Goal: Task Accomplishment & Management: Complete application form

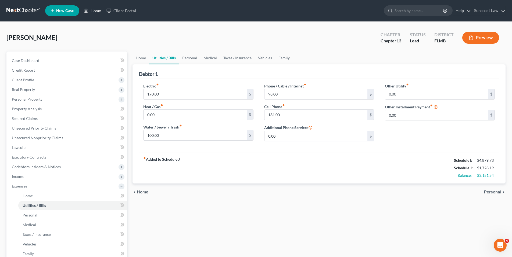
click at [96, 10] on link "Home" at bounding box center [92, 11] width 23 height 10
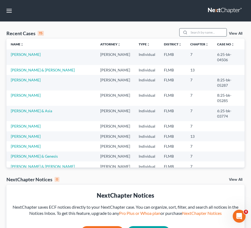
click at [211, 32] on input "search" at bounding box center [208, 32] width 38 height 8
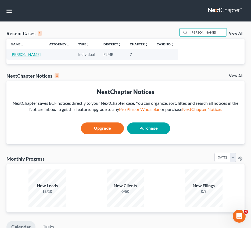
type input "pirone"
click at [25, 55] on link "[PERSON_NAME]" at bounding box center [26, 54] width 30 height 5
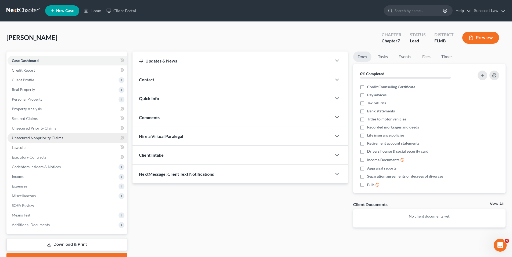
click at [65, 139] on link "Unsecured Nonpriority Claims" at bounding box center [68, 138] width 120 height 10
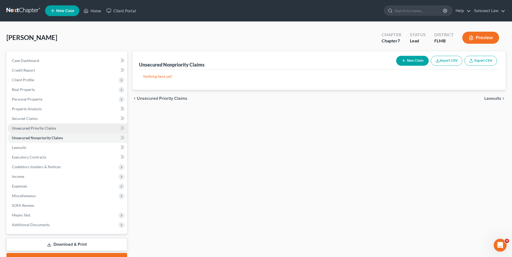
click at [57, 132] on link "Unsecured Priority Claims" at bounding box center [68, 129] width 120 height 10
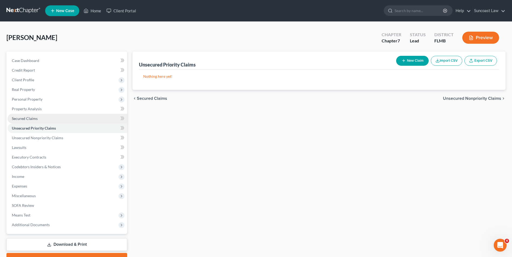
click at [55, 120] on link "Secured Claims" at bounding box center [68, 119] width 120 height 10
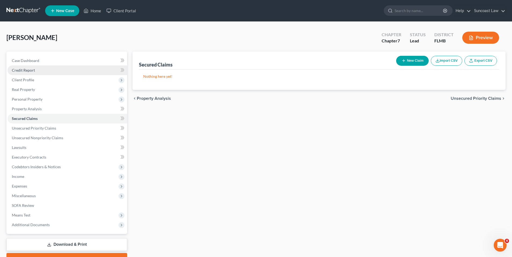
click at [31, 71] on span "Credit Report" at bounding box center [23, 70] width 23 height 5
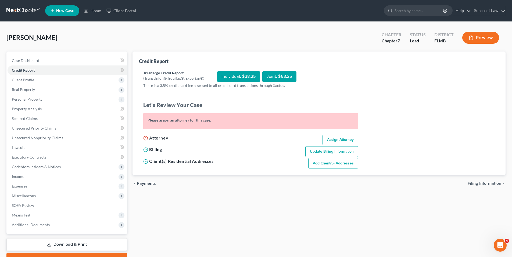
click at [336, 141] on link "Assign Attorney" at bounding box center [340, 140] width 36 height 11
select select "1"
select select "0"
select select "9"
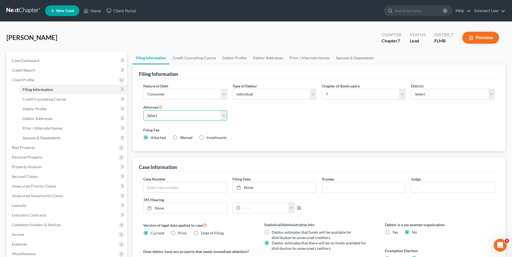
click at [224, 117] on select "Select Shelley Hogue - FLMB Shelley Hogue - FLMB" at bounding box center [185, 115] width 84 height 11
select select "0"
click at [143, 110] on select "Select Shelley Hogue - FLMB Shelley Hogue - FLMB" at bounding box center [185, 115] width 84 height 11
click at [41, 72] on link "Credit Report" at bounding box center [68, 71] width 120 height 10
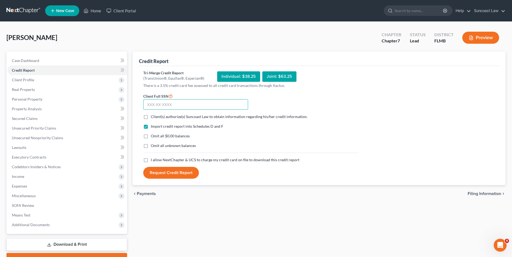
click at [183, 103] on input "text" at bounding box center [195, 104] width 105 height 11
type input "212-72-5088"
click at [151, 160] on label "I allow NextChapter & UCS to charge my credit card on file to download this cre…" at bounding box center [225, 159] width 149 height 5
click at [153, 160] on input "I allow NextChapter & UCS to charge my credit card on file to download this cre…" at bounding box center [154, 158] width 3 height 3
checkbox input "true"
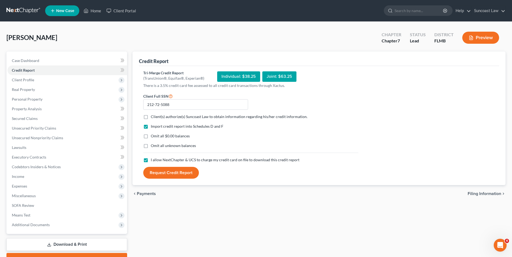
click at [151, 117] on label "Client(s) authorize(s) Suncoast Law to obtain information regarding his/her cre…" at bounding box center [229, 116] width 157 height 5
click at [153, 117] on input "Client(s) authorize(s) Suncoast Law to obtain information regarding his/her cre…" at bounding box center [154, 115] width 3 height 3
checkbox input "true"
click at [231, 77] on div "Individual: $38.25" at bounding box center [238, 76] width 43 height 10
click at [179, 171] on button "Request Credit Report" at bounding box center [171, 173] width 56 height 12
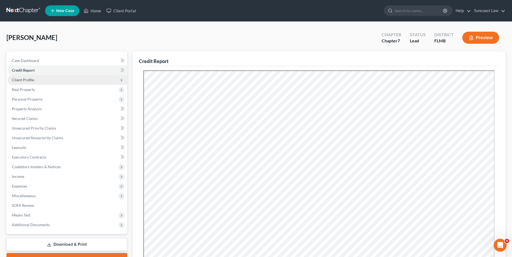
click at [20, 80] on span "Client Profile" at bounding box center [23, 80] width 22 height 5
click at [17, 79] on span "Client Profile" at bounding box center [23, 80] width 22 height 5
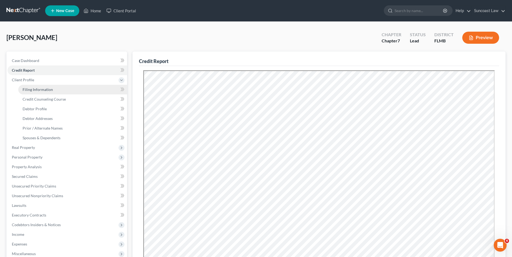
click at [34, 88] on span "Filing Information" at bounding box center [38, 89] width 30 height 5
select select "1"
select select "0"
select select "15"
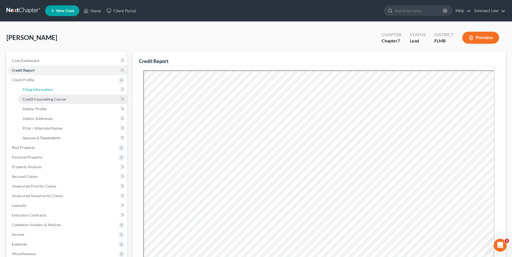
select select "0"
select select "9"
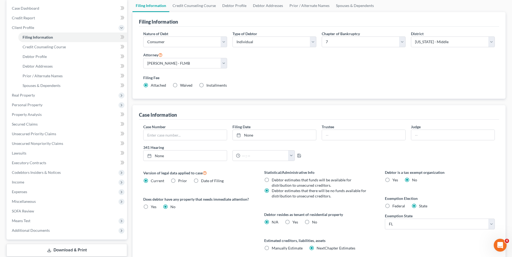
scroll to position [97, 0]
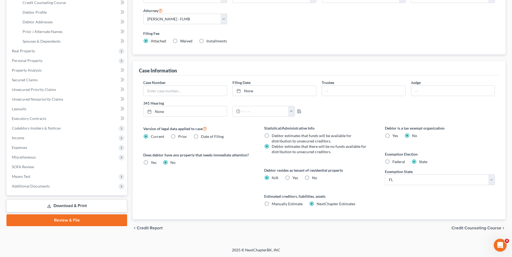
click at [460, 228] on span "Credit Counseling Course" at bounding box center [476, 228] width 50 height 4
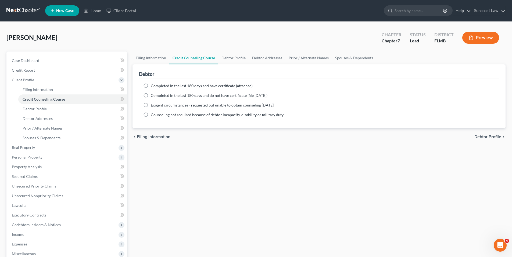
click at [151, 85] on label "Completed in the last 180 days and have certificate (attached)" at bounding box center [202, 85] width 102 height 5
click at [153, 85] on input "Completed in the last 180 days and have certificate (attached)" at bounding box center [154, 84] width 3 height 3
radio input "true"
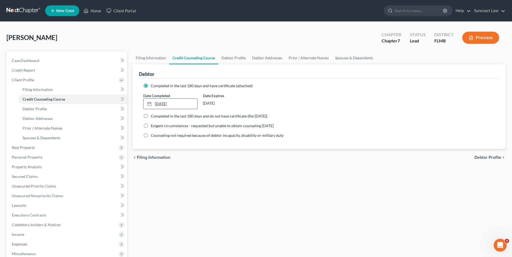
click at [154, 106] on link "8/14/2025" at bounding box center [169, 104] width 53 height 10
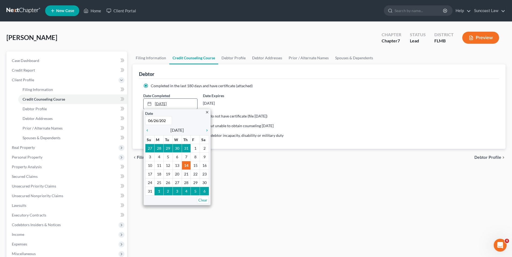
type input "[DATE]"
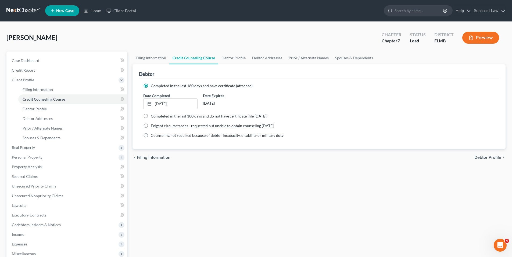
click at [491, 157] on span "Debtor Profile" at bounding box center [487, 158] width 27 height 4
select select "0"
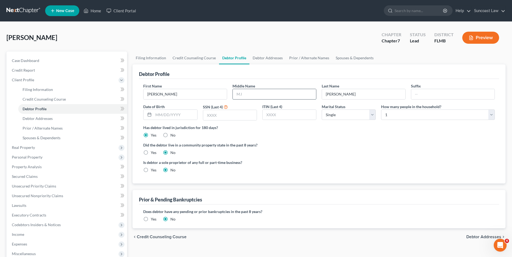
click at [255, 96] on input "text" at bounding box center [274, 94] width 83 height 10
type input "."
type input "A."
click at [177, 115] on input "text" at bounding box center [175, 115] width 44 height 10
type input "12/29/1958"
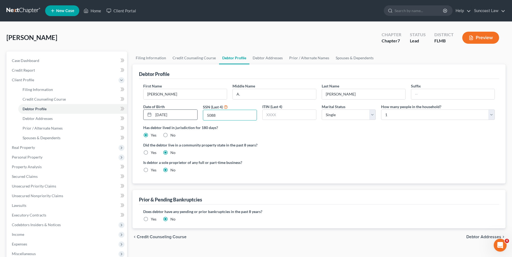
type input "5088"
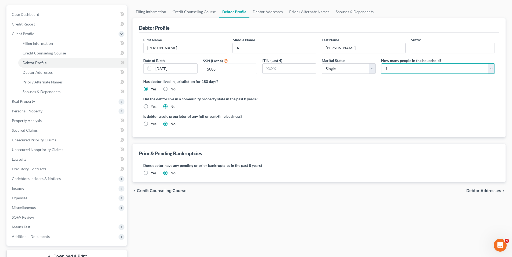
scroll to position [86, 0]
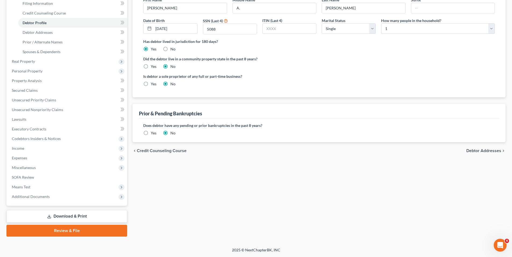
click at [484, 150] on span "Debtor Addresses" at bounding box center [483, 151] width 35 height 4
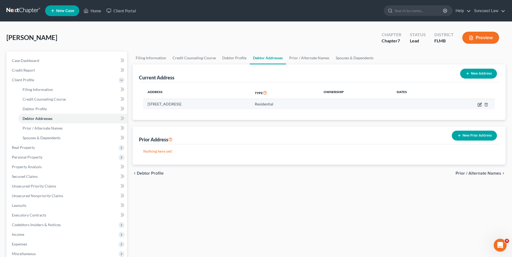
click at [479, 104] on icon "button" at bounding box center [480, 104] width 2 height 2
select select "9"
select select "0"
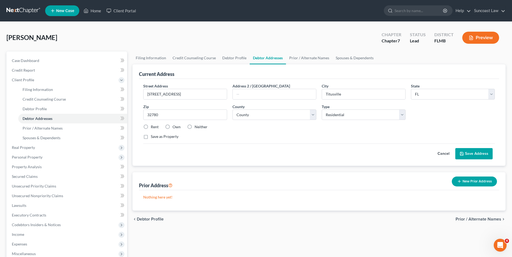
click at [151, 126] on label "Rent" at bounding box center [155, 126] width 8 height 5
click at [153, 126] on input "Rent" at bounding box center [154, 125] width 3 height 3
radio input "true"
click at [312, 115] on select "County Alachua County Baker County Bay County Bradford County Brevard County Br…" at bounding box center [274, 115] width 84 height 11
select select "63"
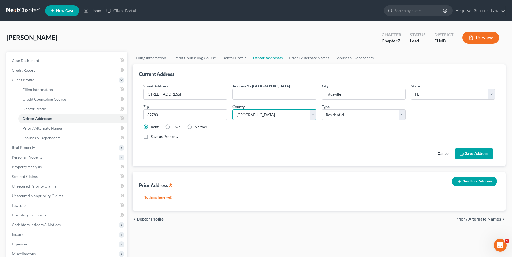
click at [232, 110] on select "County Alachua County Baker County Bay County Bradford County Brevard County Br…" at bounding box center [274, 115] width 84 height 11
click at [481, 157] on button "Save Address" at bounding box center [473, 153] width 37 height 11
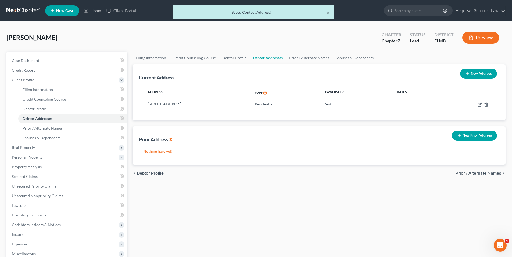
click at [465, 175] on span "Prior / Alternate Names" at bounding box center [478, 173] width 46 height 4
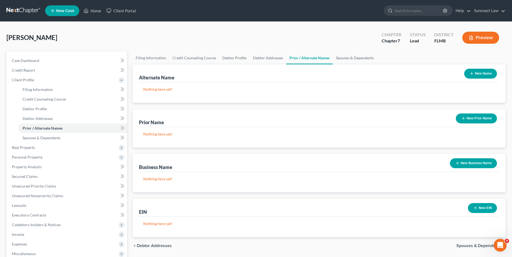
drag, startPoint x: 476, startPoint y: 74, endPoint x: 406, endPoint y: 74, distance: 69.6
click at [476, 74] on button "New Name" at bounding box center [480, 74] width 33 height 10
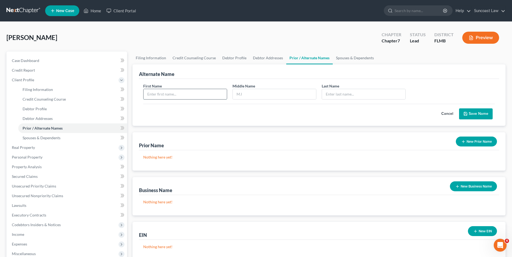
click at [175, 96] on input "text" at bounding box center [184, 94] width 83 height 10
type input "Rene"
type input "Angela"
type input "p"
type input "Pirone"
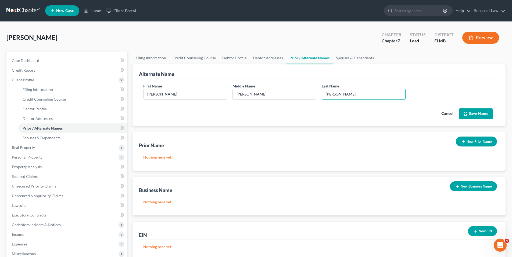
click at [476, 114] on button "Save Name" at bounding box center [476, 114] width 34 height 11
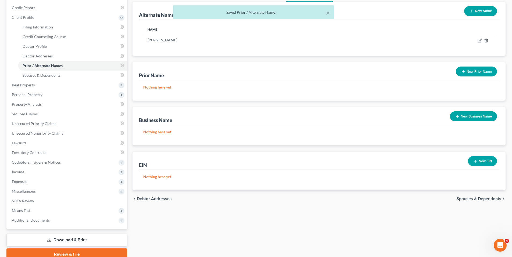
scroll to position [86, 0]
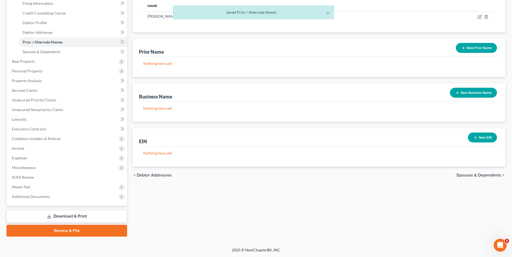
click at [474, 175] on span "Spouses & Dependents" at bounding box center [478, 175] width 45 height 4
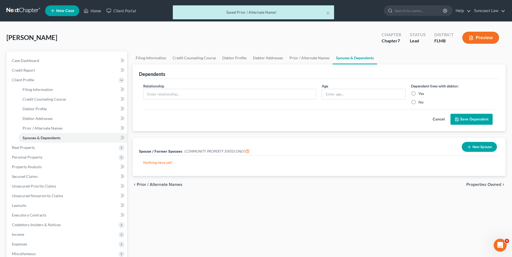
click at [478, 185] on span "Properties Owned" at bounding box center [483, 185] width 35 height 4
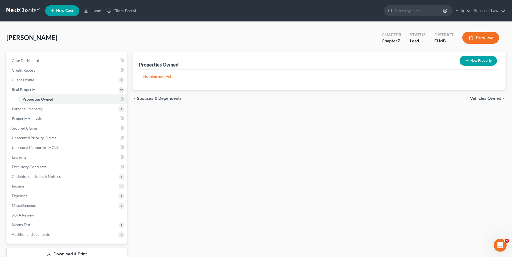
click at [487, 98] on span "Vehicles Owned" at bounding box center [485, 98] width 31 height 4
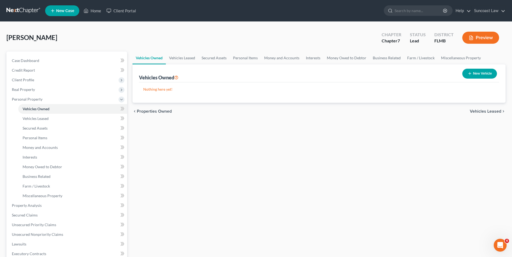
click at [486, 111] on span "Vehicles Leased" at bounding box center [485, 111] width 31 height 4
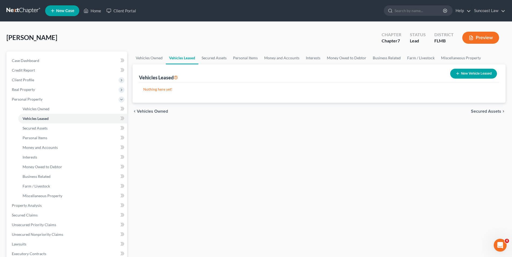
click at [486, 111] on span "Secured Assets" at bounding box center [486, 111] width 30 height 4
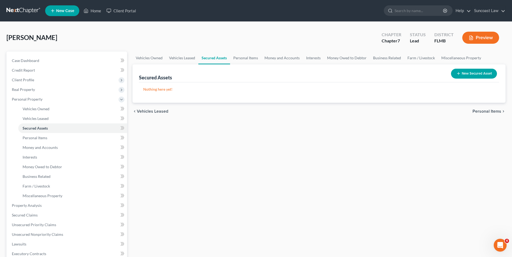
click at [486, 111] on span "Personal Items" at bounding box center [486, 111] width 29 height 4
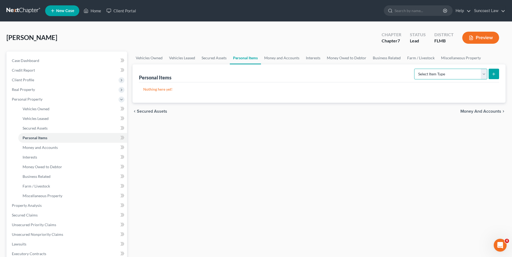
click at [485, 74] on select "Select Item Type Clothing (A/B: 11) Collectibles Of Value (A/B: 8) Electronics …" at bounding box center [450, 74] width 73 height 11
click at [485, 75] on select "Select Item Type Clothing (A/B: 11) Collectibles Of Value (A/B: 8) Electronics …" at bounding box center [450, 74] width 73 height 11
select select "household_goods"
click at [415, 69] on select "Select Item Type Clothing (A/B: 11) Collectibles Of Value (A/B: 8) Electronics …" at bounding box center [450, 74] width 73 height 11
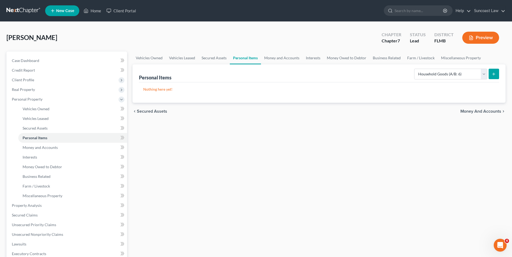
click at [495, 75] on icon "submit" at bounding box center [493, 74] width 4 height 4
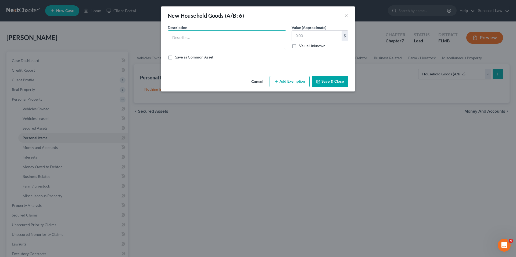
click at [183, 35] on textarea at bounding box center [227, 40] width 118 height 20
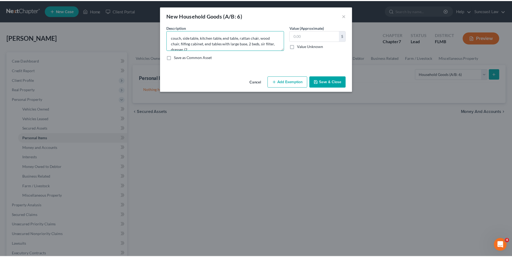
scroll to position [1, 0]
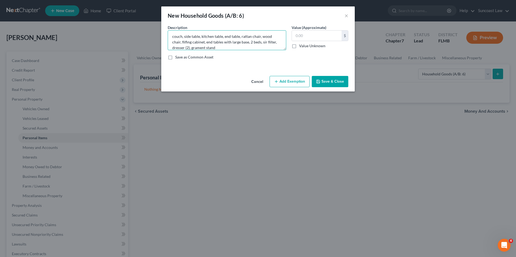
click at [186, 42] on textarea "couch, side table, kitchen table, end table, rattan chair, wood chair, filfing …" at bounding box center [227, 40] width 118 height 20
click at [198, 49] on textarea "couch, side table, kitchen table, end table, rattan chair, wood chair, filing c…" at bounding box center [227, 40] width 118 height 20
type textarea "couch, side table, kitchen table, end table, rattan chair, wood chair, filing c…"
click at [315, 31] on input "text" at bounding box center [317, 36] width 50 height 10
type input "800.00"
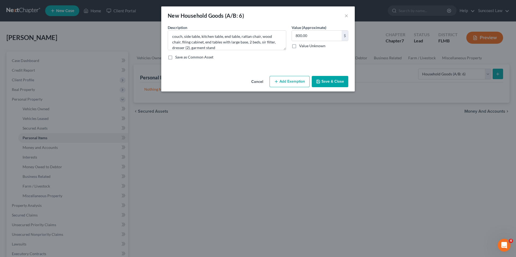
click at [279, 78] on button "Add Exemption" at bounding box center [289, 81] width 40 height 11
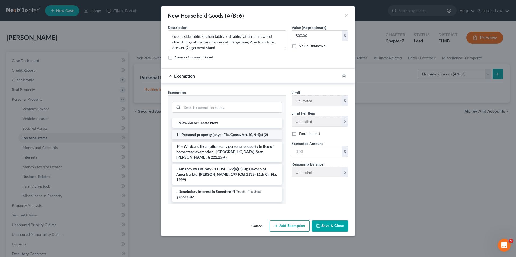
click at [209, 138] on li "1 - Personal property (any) - Fla. Const. Art.10, § 4(a) (2)" at bounding box center [227, 135] width 110 height 10
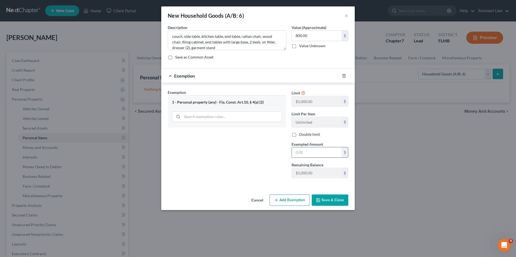
click at [314, 153] on input "text" at bounding box center [317, 152] width 50 height 10
type input "800.00"
click at [334, 201] on button "Save & Close" at bounding box center [330, 200] width 37 height 11
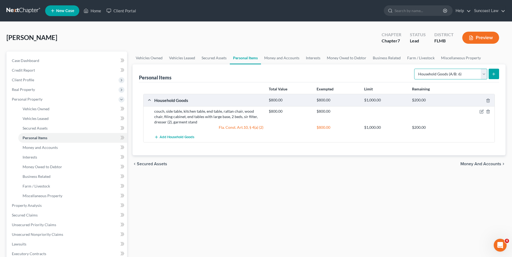
click at [485, 76] on select "Select Item Type Clothing (A/B: 11) Collectibles Of Value (A/B: 8) Electronics …" at bounding box center [450, 74] width 73 height 11
select select "clothing"
click at [415, 69] on select "Select Item Type Clothing (A/B: 11) Collectibles Of Value (A/B: 8) Electronics …" at bounding box center [450, 74] width 73 height 11
click at [493, 74] on line "submit" at bounding box center [493, 74] width 2 height 0
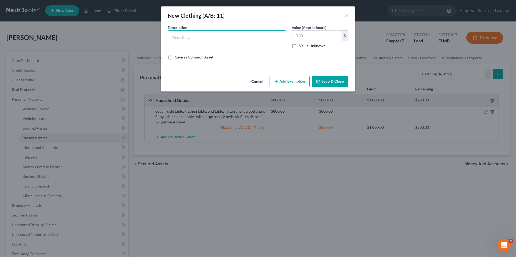
click at [186, 42] on textarea at bounding box center [227, 40] width 118 height 20
type textarea "used clothing"
type input "50.00"
click at [283, 81] on button "Add Exemption" at bounding box center [289, 81] width 40 height 11
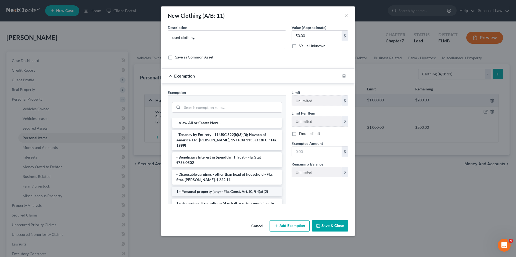
click at [200, 187] on li "1 - Personal property (any) - Fla. Const. Art.10, § 4(a) (2)" at bounding box center [227, 192] width 110 height 10
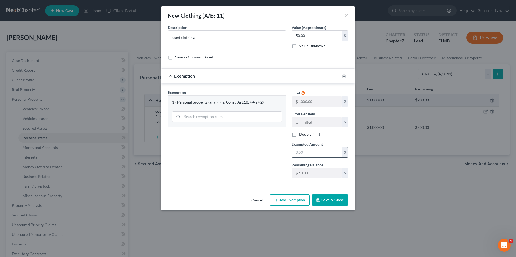
click at [326, 156] on input "text" at bounding box center [317, 152] width 50 height 10
type input "50.00"
click at [334, 200] on button "Save & Close" at bounding box center [330, 200] width 37 height 11
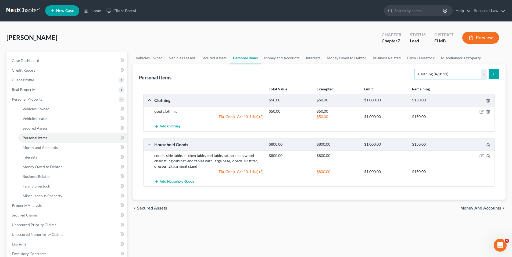
click at [484, 73] on select "Select Item Type Clothing (A/B: 11) Collectibles Of Value (A/B: 8) Electronics …" at bounding box center [450, 74] width 73 height 11
select select "pets"
click at [415, 69] on select "Select Item Type Clothing (A/B: 11) Collectibles Of Value (A/B: 8) Electronics …" at bounding box center [450, 74] width 73 height 11
click at [496, 73] on button "submit" at bounding box center [493, 74] width 10 height 10
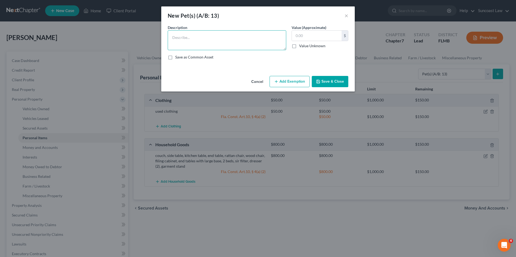
click at [198, 36] on textarea at bounding box center [227, 40] width 118 height 20
type textarea "1 cat"
type input "1.00"
click at [287, 83] on button "Add Exemption" at bounding box center [289, 81] width 40 height 11
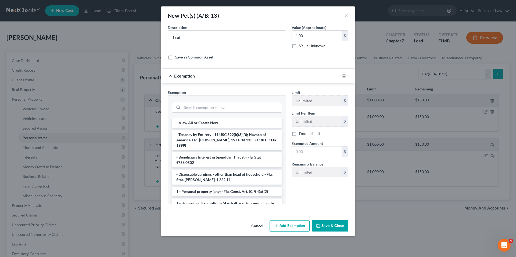
drag, startPoint x: 215, startPoint y: 185, endPoint x: 260, endPoint y: 179, distance: 45.5
click at [215, 187] on li "1 - Personal property (any) - Fla. Const. Art.10, § 4(a) (2)" at bounding box center [227, 192] width 110 height 10
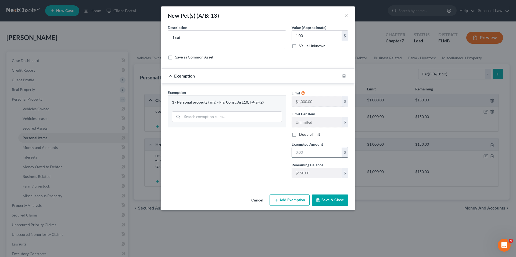
click at [316, 154] on input "text" at bounding box center [317, 152] width 50 height 10
type input "1.00"
click at [332, 196] on button "Save & Close" at bounding box center [330, 200] width 37 height 11
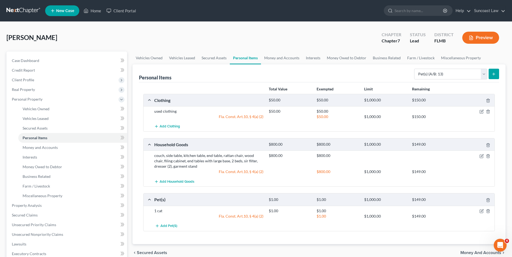
scroll to position [49, 0]
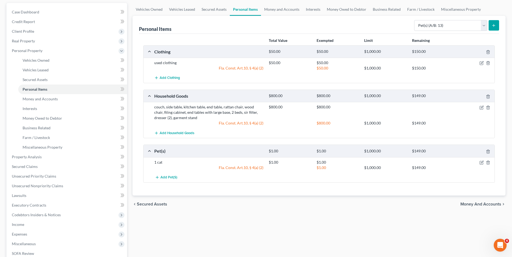
click at [471, 204] on span "Money and Accounts" at bounding box center [480, 204] width 41 height 4
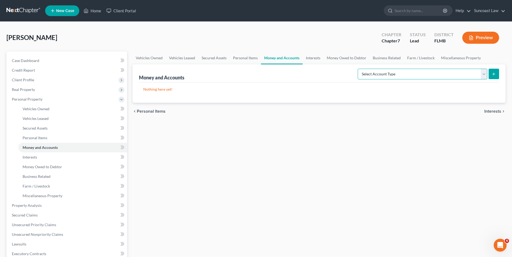
click at [483, 75] on select "Select Account Type Brokerage (A/B: 18, SOFA: 20) Cash on Hand (A/B: 16) Certif…" at bounding box center [422, 74] width 129 height 11
select select "checking"
click at [359, 69] on select "Select Account Type Brokerage (A/B: 18, SOFA: 20) Cash on Hand (A/B: 16) Certif…" at bounding box center [422, 74] width 129 height 11
click at [494, 75] on icon "submit" at bounding box center [493, 74] width 4 height 4
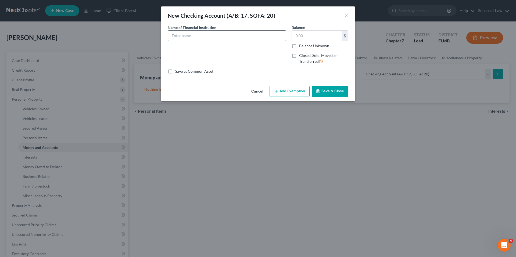
click at [180, 38] on input "text" at bounding box center [227, 36] width 118 height 10
type input "Wells fargo *8051"
type input "278.07"
click at [284, 93] on button "Add Exemption" at bounding box center [289, 91] width 40 height 11
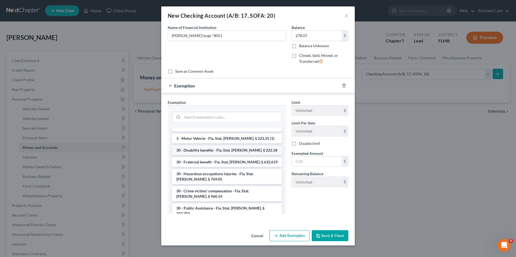
scroll to position [351, 0]
click at [213, 221] on li "30 - Social Security - Fla. Stat. Ann. § 222.201" at bounding box center [227, 226] width 110 height 10
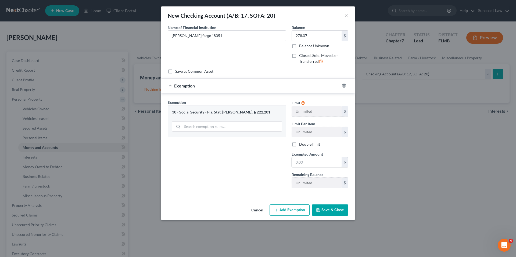
click at [300, 164] on input "text" at bounding box center [317, 162] width 50 height 10
type input "278.07"
click at [327, 209] on button "Save & Close" at bounding box center [330, 210] width 37 height 11
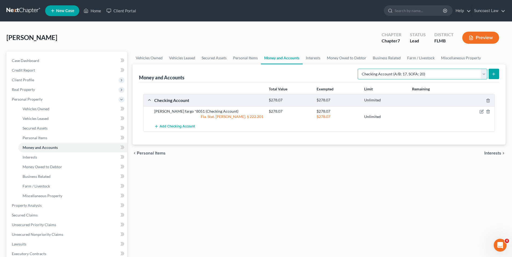
click at [484, 74] on select "Select Account Type Brokerage (A/B: 18, SOFA: 20) Cash on Hand (A/B: 16) Certif…" at bounding box center [422, 74] width 129 height 11
click at [485, 73] on select "Select Account Type Brokerage (A/B: 18, SOFA: 20) Cash on Hand (A/B: 16) Certif…" at bounding box center [422, 74] width 129 height 11
select select "savings"
click at [359, 69] on select "Select Account Type Brokerage (A/B: 18, SOFA: 20) Cash on Hand (A/B: 16) Certif…" at bounding box center [422, 74] width 129 height 11
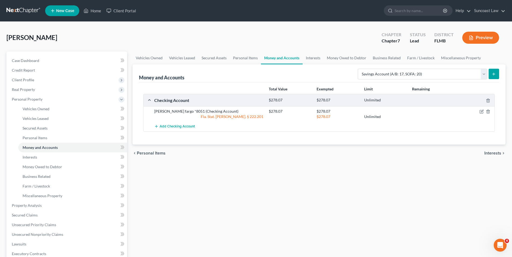
click at [495, 74] on icon "submit" at bounding box center [493, 74] width 4 height 4
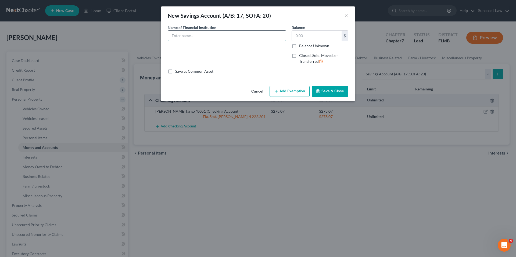
click at [184, 37] on input "text" at bounding box center [227, 36] width 118 height 10
type input "Well Fargo *5020"
type input "54.50"
click at [284, 92] on button "Add Exemption" at bounding box center [289, 91] width 40 height 11
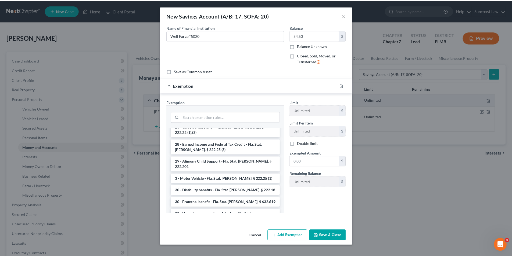
scroll to position [323, 0]
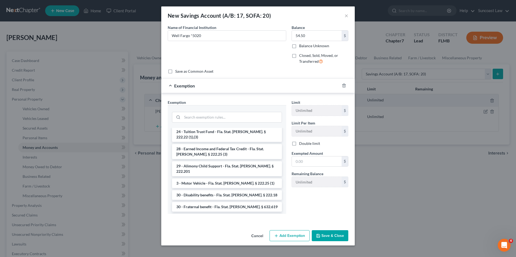
drag, startPoint x: 211, startPoint y: 203, endPoint x: 226, endPoint y: 193, distance: 18.5
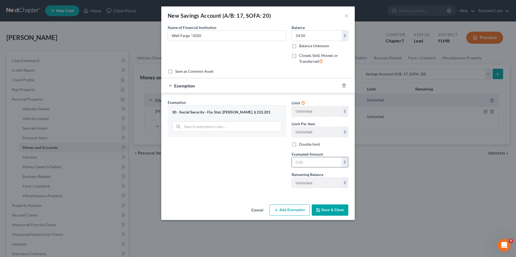
click at [302, 165] on input "text" at bounding box center [317, 162] width 50 height 10
type input "54.50"
click at [332, 211] on button "Save & Close" at bounding box center [330, 210] width 37 height 11
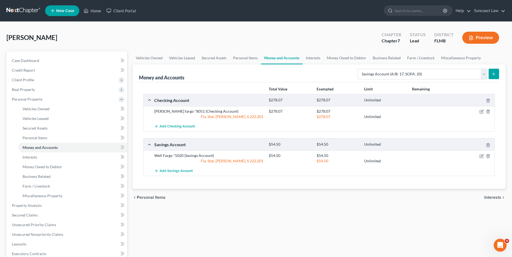
click at [494, 198] on span "Interests" at bounding box center [492, 198] width 17 height 4
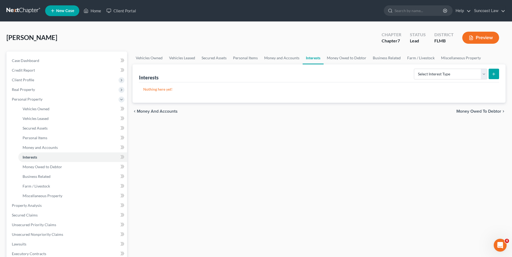
click at [482, 110] on span "Money Owed to Debtor" at bounding box center [478, 111] width 45 height 4
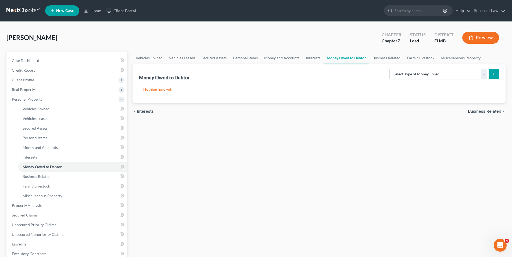
click at [481, 112] on span "Business Related" at bounding box center [484, 111] width 33 height 4
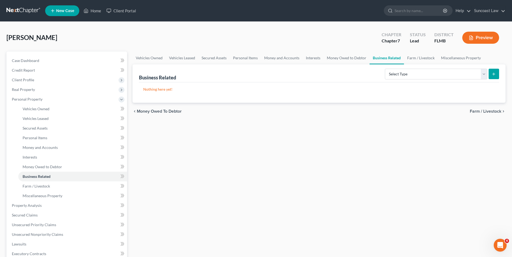
click at [481, 112] on span "Farm / Livestock" at bounding box center [485, 111] width 31 height 4
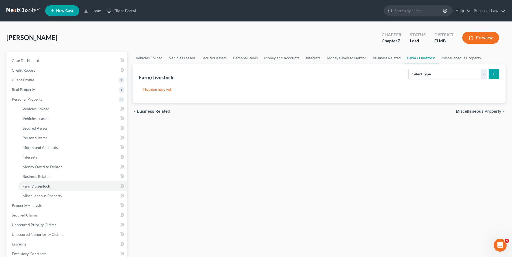
click at [481, 112] on span "Miscellaneous Property" at bounding box center [478, 111] width 45 height 4
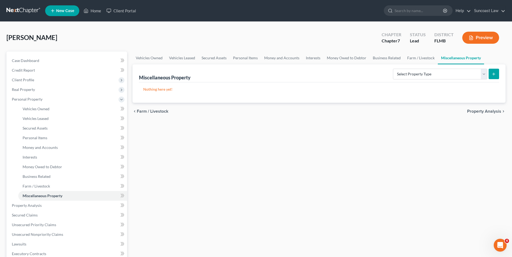
click at [481, 112] on span "Property Analysis" at bounding box center [484, 111] width 34 height 4
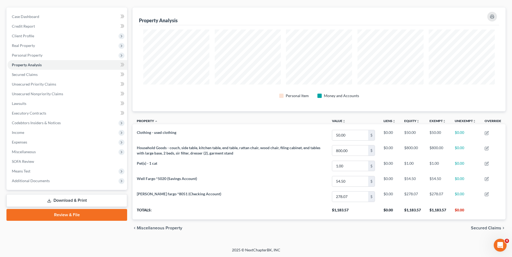
click at [484, 228] on span "Secured Claims" at bounding box center [486, 228] width 30 height 4
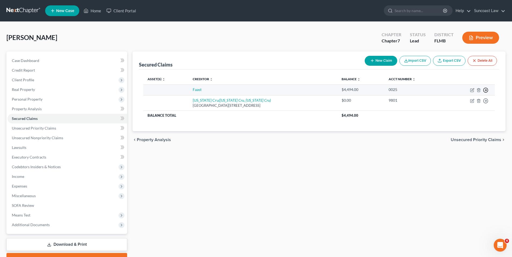
click at [485, 90] on line "button" at bounding box center [486, 90] width 2 height 0
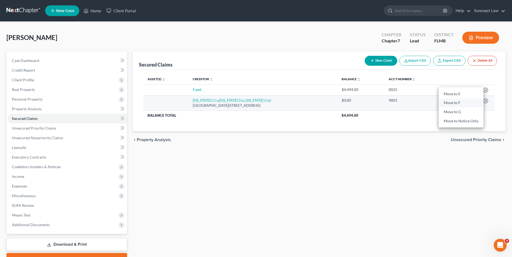
click at [467, 101] on link "Move to F" at bounding box center [460, 103] width 45 height 9
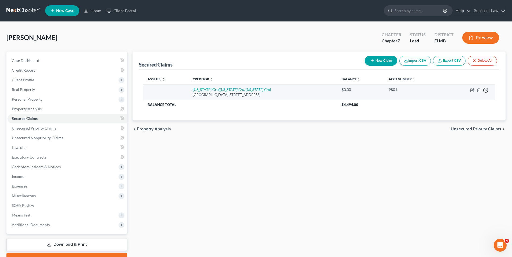
click at [485, 90] on icon "button" at bounding box center [485, 90] width 5 height 5
click at [470, 100] on link "Move to F" at bounding box center [460, 103] width 45 height 9
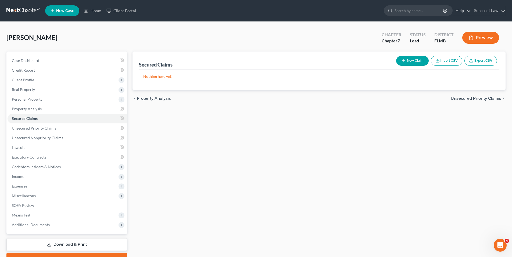
click at [476, 99] on span "Unsecured Priority Claims" at bounding box center [475, 98] width 50 height 4
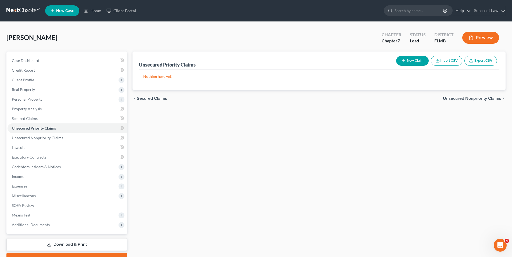
click at [476, 98] on span "Unsecured Nonpriority Claims" at bounding box center [472, 98] width 58 height 4
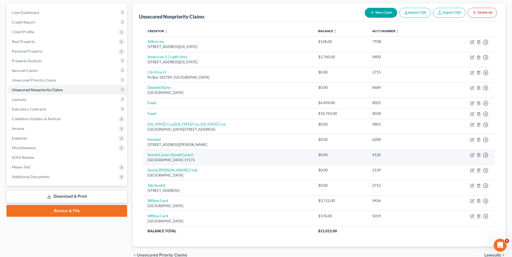
scroll to position [75, 0]
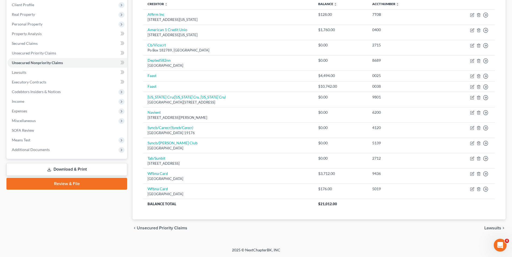
click at [494, 228] on span "Lawsuits" at bounding box center [492, 228] width 17 height 4
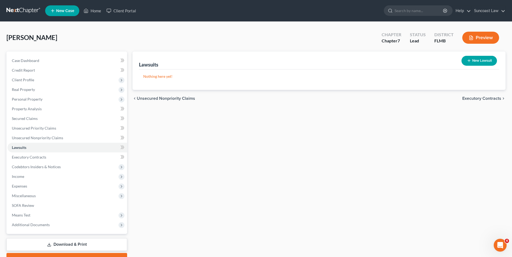
click at [468, 98] on span "Executory Contracts" at bounding box center [481, 98] width 39 height 4
click at [491, 99] on span "Codebtors" at bounding box center [491, 98] width 20 height 4
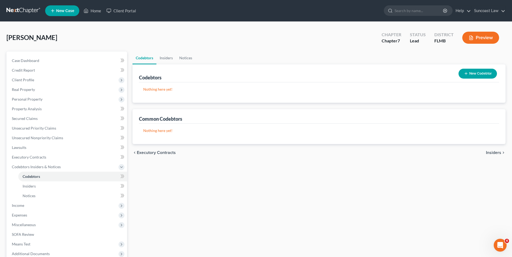
click at [493, 151] on span "Insiders" at bounding box center [493, 153] width 15 height 4
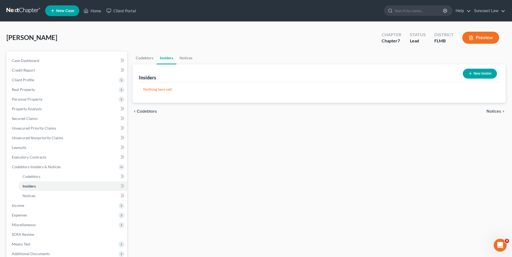
click at [493, 111] on span "Notices" at bounding box center [493, 111] width 15 height 4
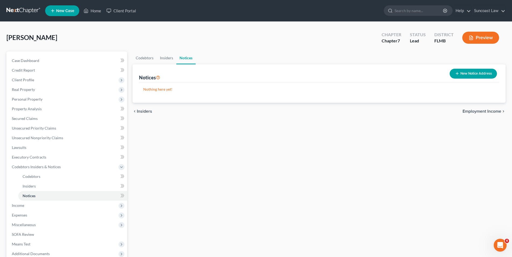
click at [485, 110] on span "Employment Income" at bounding box center [481, 111] width 39 height 4
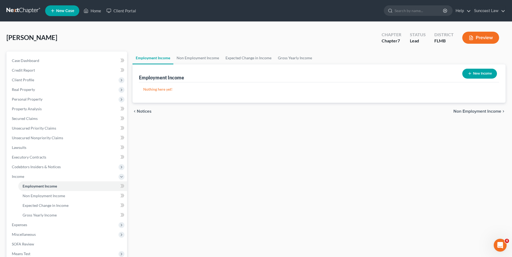
click at [485, 110] on span "Non Employment Income" at bounding box center [477, 111] width 48 height 4
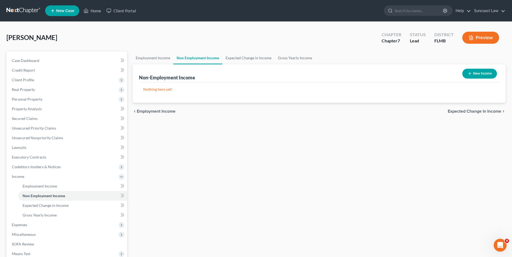
click at [475, 74] on button "New Income" at bounding box center [479, 74] width 35 height 10
select select "0"
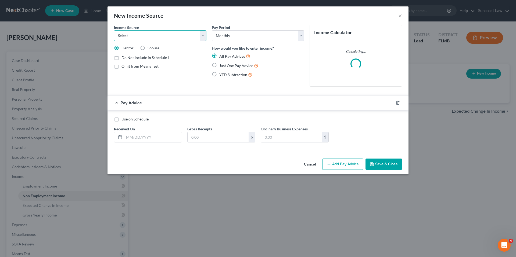
click at [167, 39] on select "Select Unemployment Disability (from employer) Pension Retirement Social Securi…" at bounding box center [160, 35] width 92 height 11
select select "4"
click at [114, 30] on select "Select Unemployment Disability (from employer) Pension Retirement Social Securi…" at bounding box center [160, 35] width 92 height 11
click at [219, 67] on label "Just One Pay Advice" at bounding box center [238, 66] width 39 height 6
click at [221, 66] on input "Just One Pay Advice" at bounding box center [222, 64] width 3 height 3
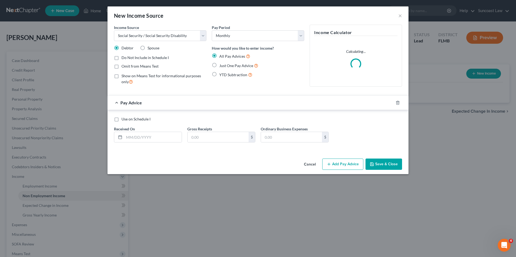
radio input "true"
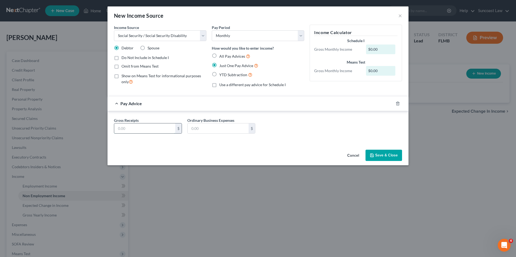
click at [134, 127] on input "text" at bounding box center [144, 129] width 61 height 10
type input "2,347.00"
click at [375, 154] on button "Save & Close" at bounding box center [383, 155] width 37 height 11
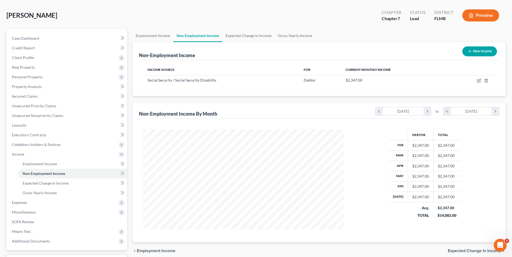
scroll to position [67, 0]
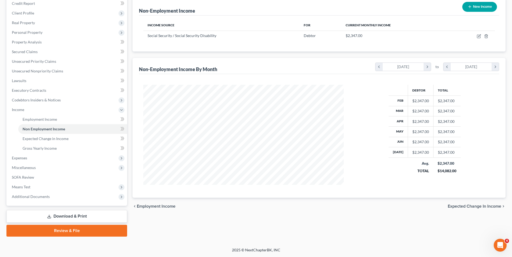
click at [459, 207] on span "Expected Change in Income" at bounding box center [473, 206] width 53 height 4
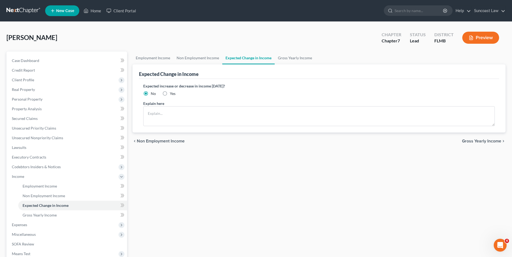
click at [464, 140] on span "Gross Yearly Income" at bounding box center [481, 141] width 39 height 4
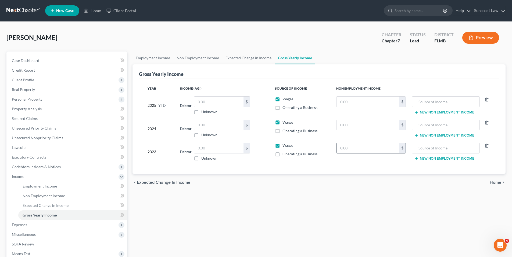
click at [358, 147] on input "text" at bounding box center [367, 148] width 63 height 10
type input "28,164"
type input "SSI"
click at [349, 126] on input "text" at bounding box center [367, 125] width 63 height 10
type input "28,164.00"
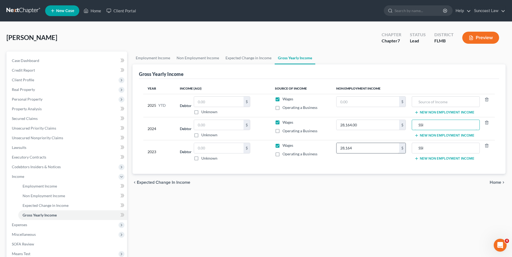
type input "SSI"
click at [358, 150] on input "28,164" at bounding box center [367, 148] width 63 height 10
type input "28,164.00"
click at [367, 100] on input "text" at bounding box center [367, 102] width 63 height 10
type input "18,776.00"
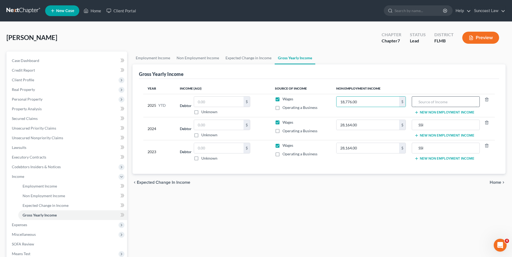
click at [436, 102] on input "text" at bounding box center [445, 102] width 62 height 10
type input "SSI"
click at [497, 183] on span "Home" at bounding box center [495, 182] width 12 height 4
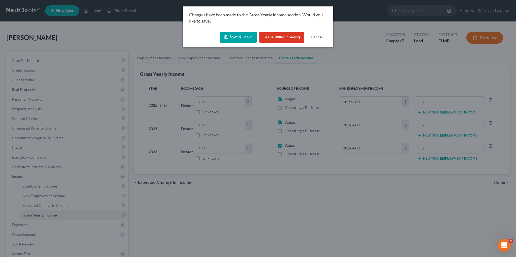
click at [237, 35] on button "Save & Leave" at bounding box center [238, 37] width 37 height 11
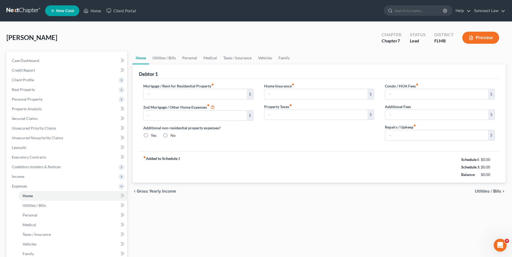
type input "0.00"
radio input "true"
type input "0.00"
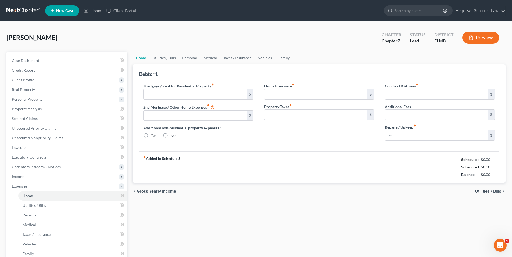
type input "0.00"
click at [171, 93] on input "text" at bounding box center [194, 94] width 103 height 10
type input "2"
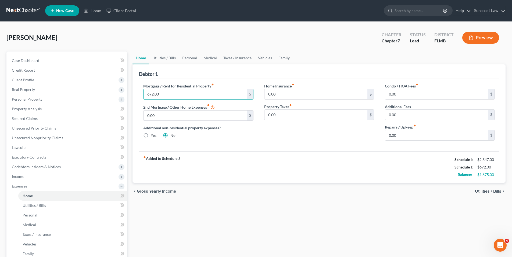
type input "672.00"
click at [480, 191] on span "Utilities / Bills" at bounding box center [488, 191] width 26 height 4
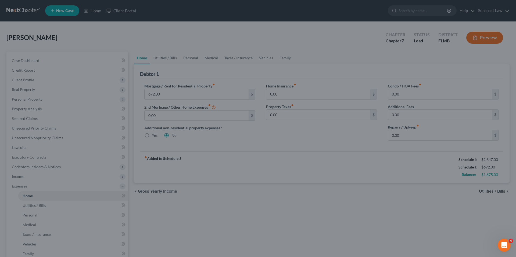
click at [495, 192] on div at bounding box center [258, 128] width 516 height 257
click at [467, 192] on div at bounding box center [258, 128] width 516 height 257
click at [67, 26] on div at bounding box center [258, 128] width 516 height 257
click at [160, 190] on div at bounding box center [258, 128] width 516 height 257
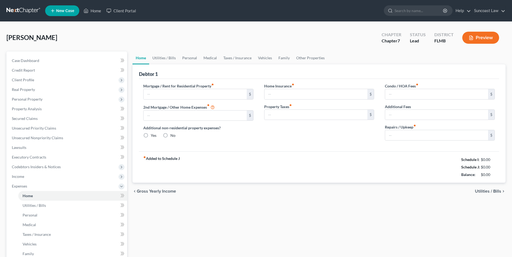
type input "0.00"
radio input "true"
type input "0.00"
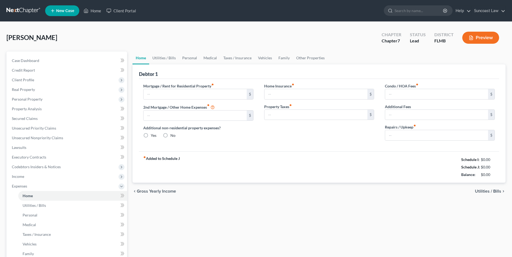
type input "0.00"
click at [196, 93] on input "text" at bounding box center [194, 94] width 103 height 10
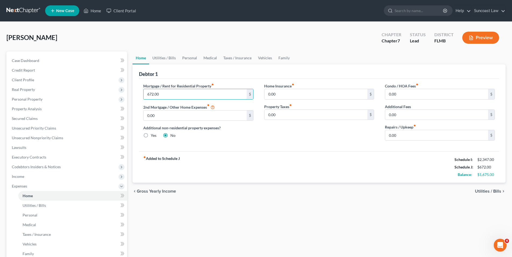
type input "672.00"
click at [481, 190] on span "Utilities / Bills" at bounding box center [488, 191] width 26 height 4
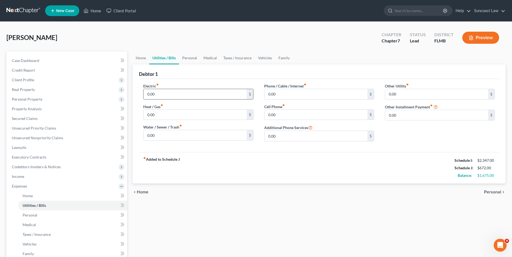
click at [167, 93] on input "0.00" at bounding box center [194, 94] width 103 height 10
type input "230.00"
click at [298, 95] on input "0.00" at bounding box center [315, 94] width 103 height 10
type input "35.00"
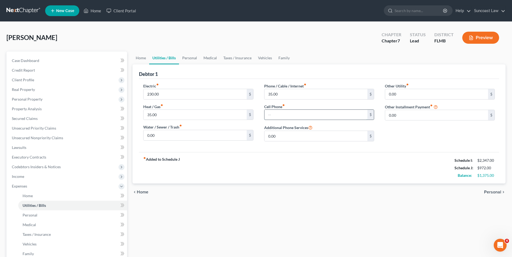
click at [277, 114] on input "text" at bounding box center [315, 115] width 103 height 10
type input "35.00"
drag, startPoint x: 272, startPoint y: 94, endPoint x: 248, endPoint y: 94, distance: 23.6
click at [248, 94] on div "Electric fiber_manual_record 230.00 $ Heat / Gas fiber_manual_record 35.00 $ Wa…" at bounding box center [319, 114] width 362 height 63
drag, startPoint x: 289, startPoint y: 96, endPoint x: 261, endPoint y: 96, distance: 27.7
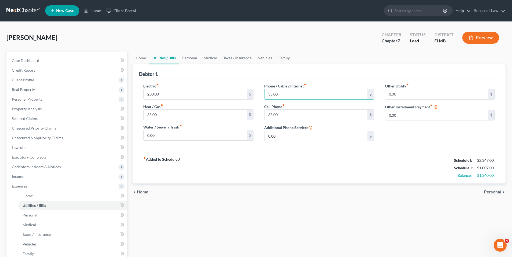
click at [261, 96] on div "Phone / Cable / Internet fiber_manual_record 35.00 $ Cell Phone fiber_manual_re…" at bounding box center [319, 114] width 121 height 63
type input "100.00"
drag, startPoint x: 151, startPoint y: 113, endPoint x: 164, endPoint y: 119, distance: 14.4
click at [164, 119] on input "35.00" at bounding box center [194, 115] width 103 height 10
click at [497, 191] on span "Personal" at bounding box center [492, 192] width 17 height 4
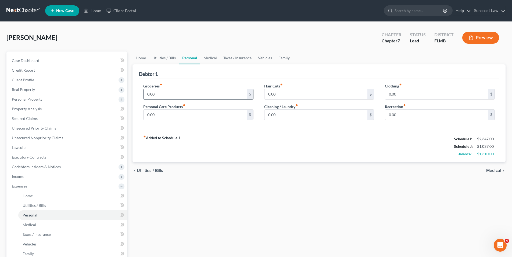
click at [174, 92] on input "0.00" at bounding box center [194, 94] width 103 height 10
type input "500.00"
click at [284, 117] on input "0.00" at bounding box center [315, 115] width 103 height 10
click at [396, 92] on input "0.00" at bounding box center [436, 94] width 103 height 10
type input "100.00"
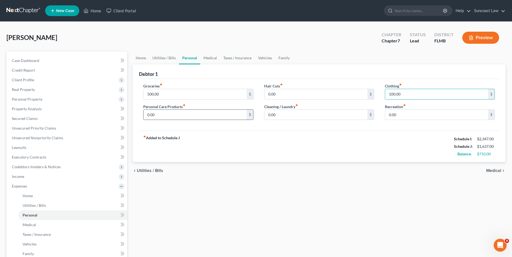
click at [157, 114] on input "0.00" at bounding box center [194, 115] width 103 height 10
type input "250.00"
click at [488, 171] on span "Medical" at bounding box center [493, 171] width 15 height 4
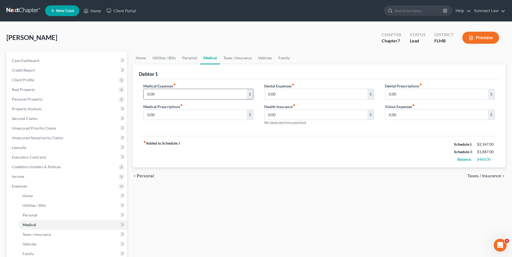
click at [160, 92] on input "0.00" at bounding box center [194, 94] width 103 height 10
type input "600.00"
click at [490, 177] on span "Taxes / Insurance" at bounding box center [484, 176] width 34 height 4
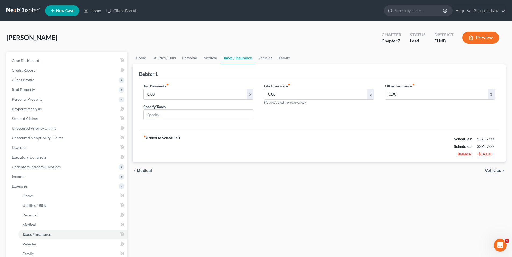
click at [491, 172] on span "Vehicles" at bounding box center [493, 171] width 16 height 4
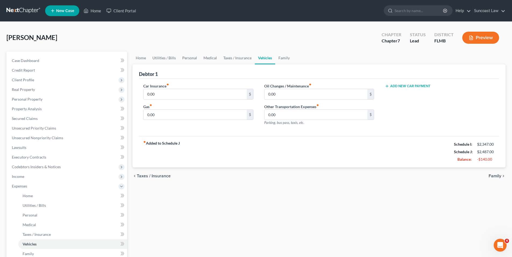
click at [491, 178] on span "Family" at bounding box center [494, 176] width 13 height 4
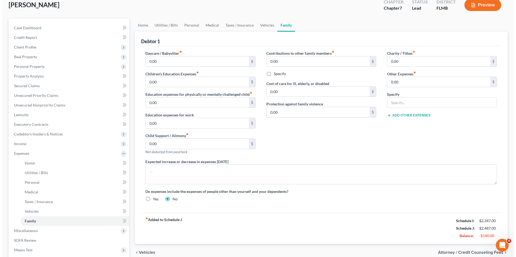
scroll to position [96, 0]
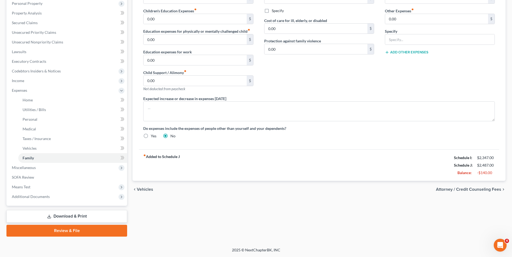
click at [450, 190] on span "Attorney / Credit Counseling Fees" at bounding box center [468, 189] width 65 height 4
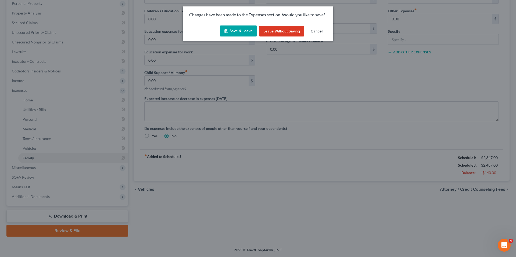
click at [236, 31] on button "Save & Leave" at bounding box center [238, 31] width 37 height 11
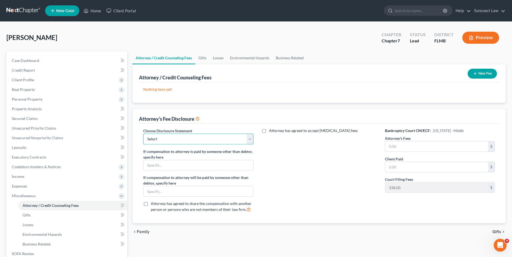
click at [162, 138] on select "Select Attorney" at bounding box center [198, 139] width 110 height 11
select select "0"
click at [143, 134] on select "Select Attorney" at bounding box center [198, 139] width 110 height 11
click at [410, 145] on input "text" at bounding box center [436, 147] width 103 height 10
type input "1,700.00"
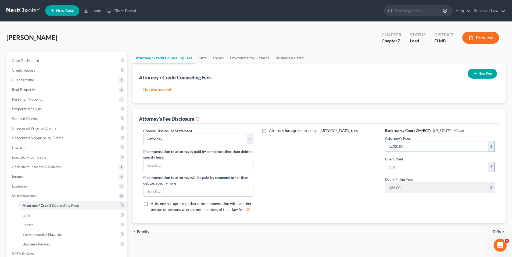
click at [393, 168] on input "text" at bounding box center [436, 167] width 103 height 10
type input "1,700.00"
click at [473, 75] on icon "button" at bounding box center [475, 73] width 4 height 4
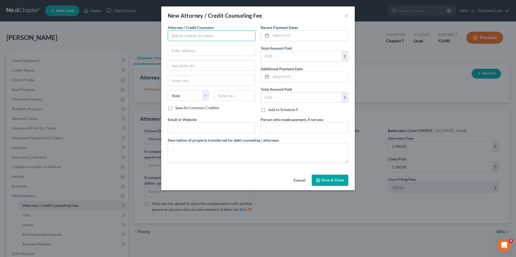
click at [192, 35] on input "text" at bounding box center [212, 35] width 88 height 11
click at [204, 53] on div "Suncoast Law" at bounding box center [200, 52] width 56 height 5
type input "Suncoast Law"
type input "[STREET_ADDRESS]"
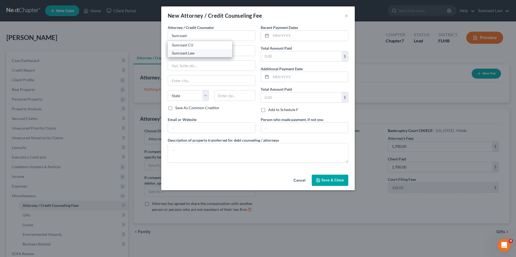
type input "Suite 270"
type input "[GEOGRAPHIC_DATA]"
select select "9"
type input "32789"
click at [275, 37] on input "text" at bounding box center [309, 36] width 77 height 10
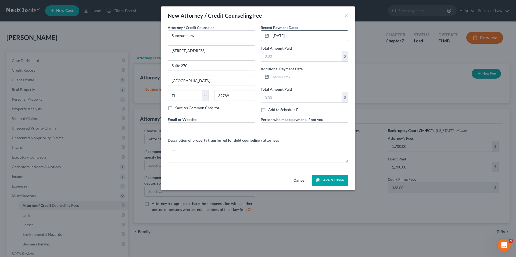
type input "[DATE]"
type input "1,700.00"
click at [337, 182] on span "Save & Close" at bounding box center [332, 180] width 23 height 5
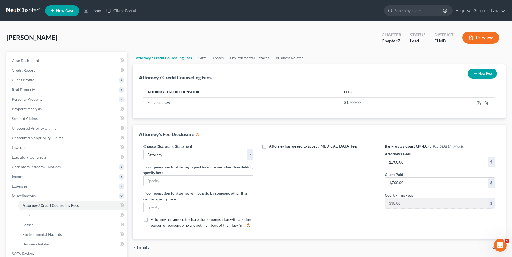
click at [490, 76] on button "New Fee" at bounding box center [481, 74] width 29 height 10
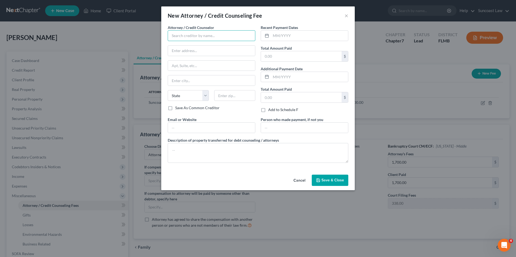
click at [208, 37] on input "text" at bounding box center [212, 35] width 88 height 11
type input "Dollar Wiser"
click at [279, 38] on input "text" at bounding box center [309, 36] width 77 height 10
type input "[DATE]"
type input "25.00"
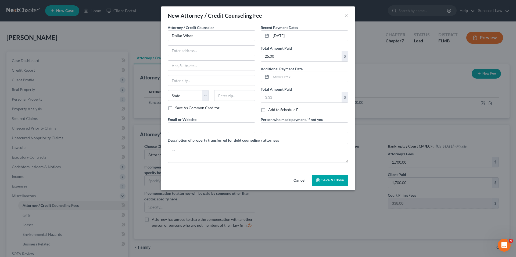
click at [326, 182] on span "Save & Close" at bounding box center [332, 180] width 23 height 5
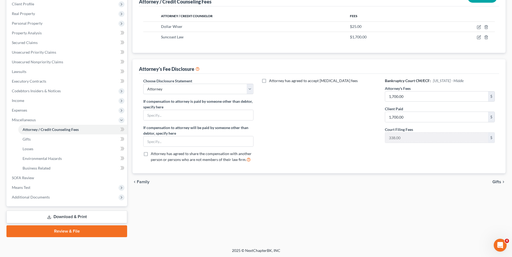
scroll to position [77, 0]
click at [497, 179] on span "Gifts" at bounding box center [496, 181] width 9 height 4
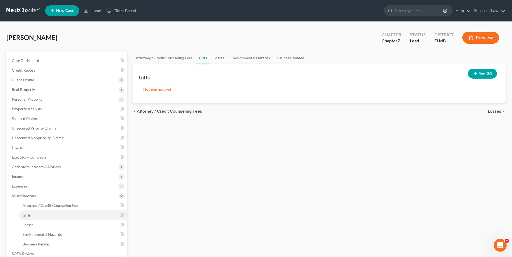
click at [492, 111] on span "Losses" at bounding box center [494, 111] width 13 height 4
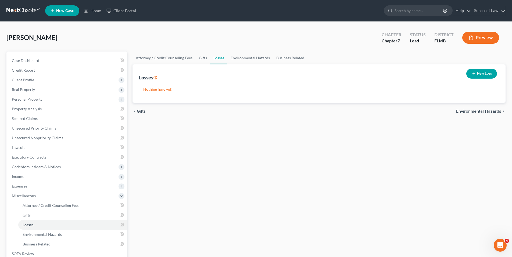
click at [489, 111] on span "Environmental Hazards" at bounding box center [478, 111] width 45 height 4
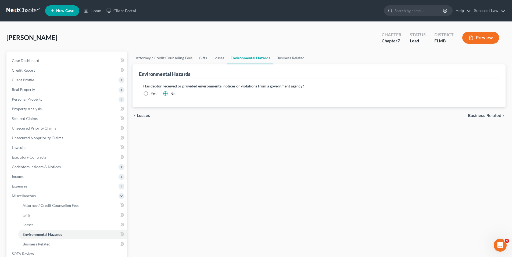
click at [489, 117] on span "Business Related" at bounding box center [484, 116] width 33 height 4
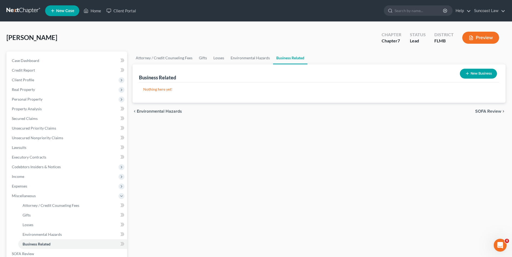
click at [488, 110] on span "SOFA Review" at bounding box center [488, 111] width 26 height 4
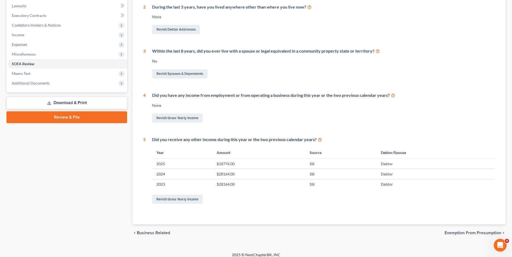
scroll to position [147, 0]
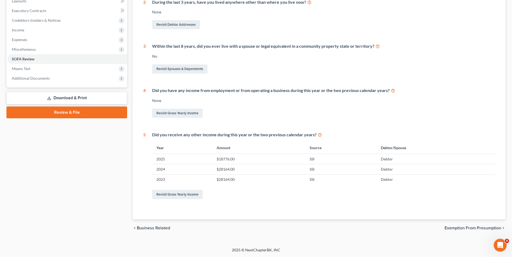
click at [458, 228] on span "Exemption from Presumption" at bounding box center [472, 228] width 57 height 4
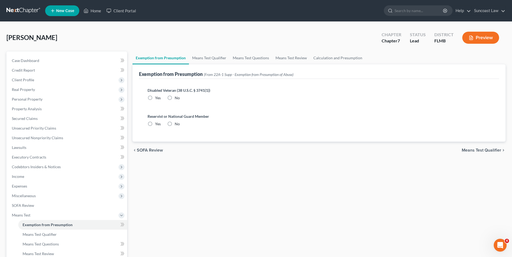
click at [175, 99] on label "No" at bounding box center [177, 97] width 5 height 5
click at [177, 99] on input "No" at bounding box center [178, 96] width 3 height 3
radio input "true"
drag, startPoint x: 170, startPoint y: 123, endPoint x: 174, endPoint y: 123, distance: 3.3
click at [175, 123] on label "No" at bounding box center [177, 123] width 5 height 5
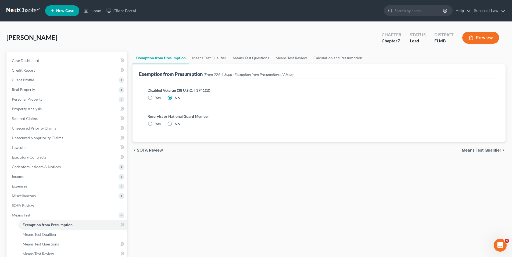
click at [177, 123] on input "No" at bounding box center [178, 122] width 3 height 3
radio input "true"
click at [474, 151] on span "Means Test Qualifier" at bounding box center [480, 150] width 39 height 4
